Goal: Browse casually

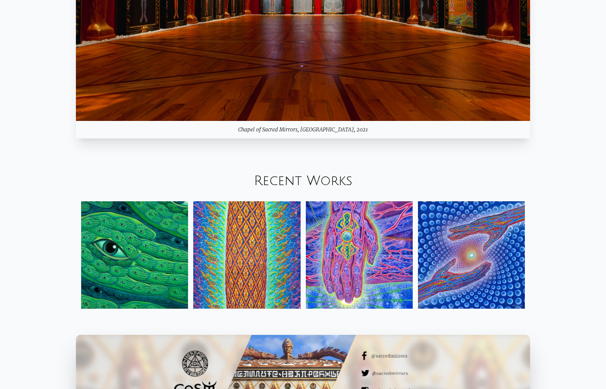
scroll to position [1041, 0]
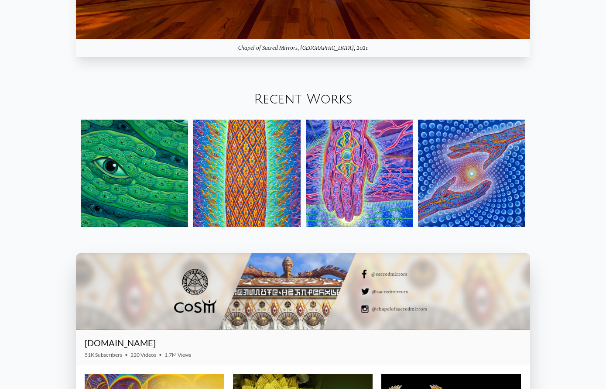
click at [385, 172] on img at bounding box center [359, 173] width 107 height 107
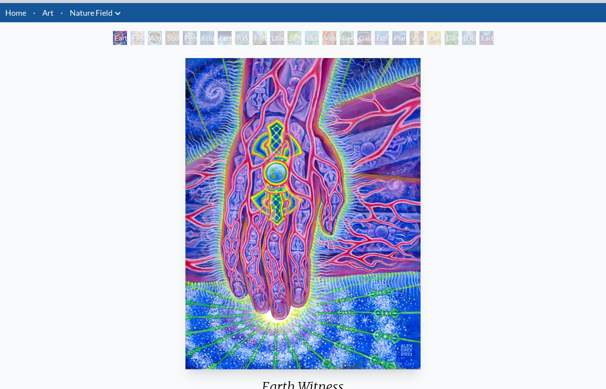
scroll to position [25, 0]
click at [253, 40] on div "Metamorphosis" at bounding box center [260, 38] width 14 height 14
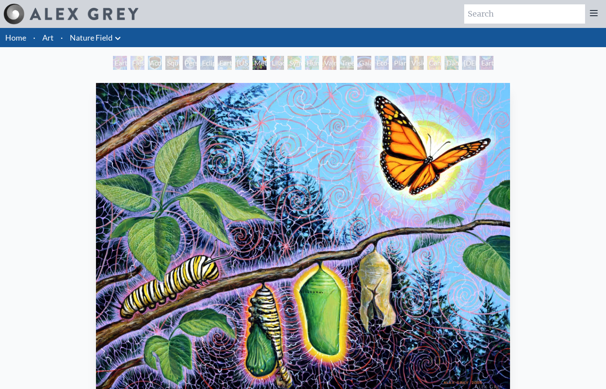
click at [275, 64] on div "Lilacs" at bounding box center [277, 63] width 14 height 14
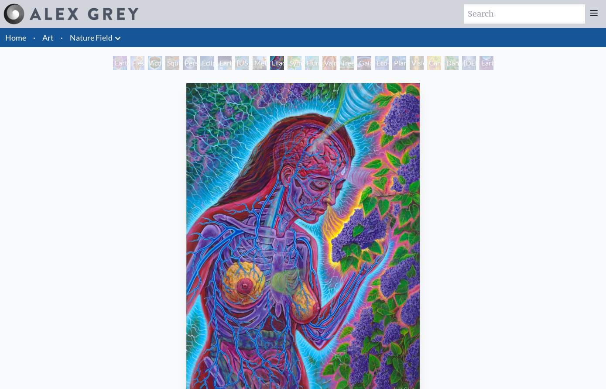
click at [388, 56] on div "Eco-Atlas" at bounding box center [382, 63] width 14 height 14
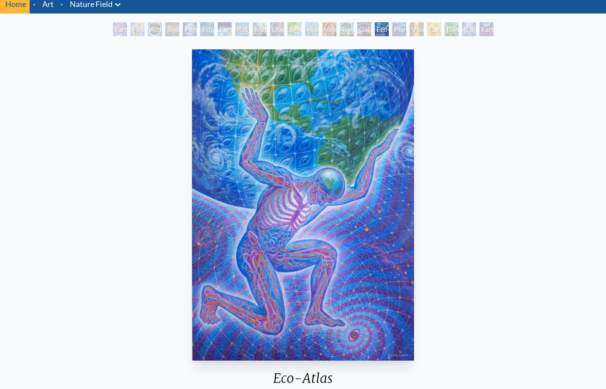
scroll to position [17, 0]
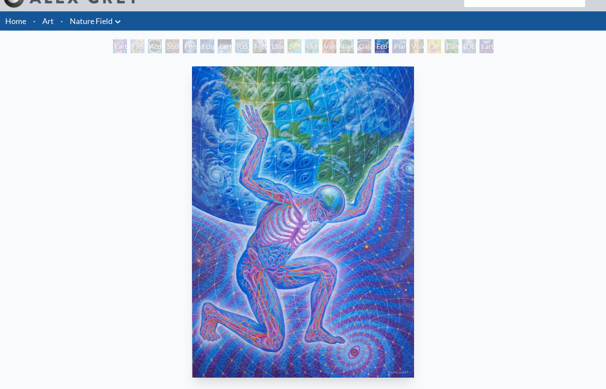
click at [422, 48] on div "Vision Tree" at bounding box center [417, 46] width 14 height 14
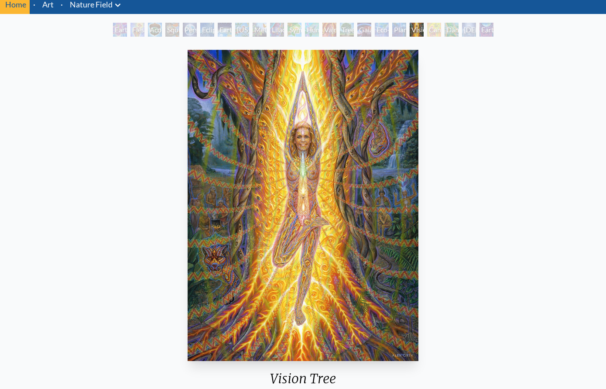
scroll to position [33, 0]
